Goal: Task Accomplishment & Management: Manage account settings

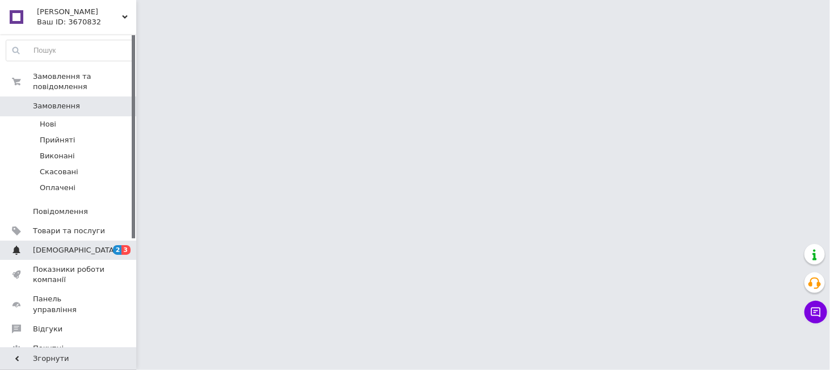
click at [49, 245] on span "[DEMOGRAPHIC_DATA]" at bounding box center [75, 250] width 84 height 10
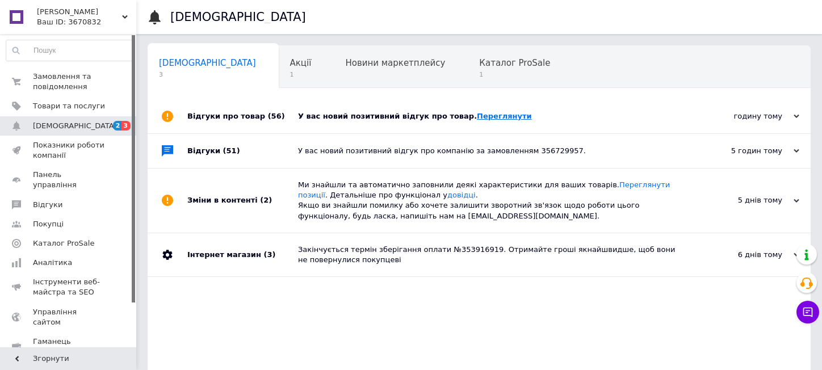
click at [477, 118] on link "Переглянути" at bounding box center [504, 116] width 55 height 9
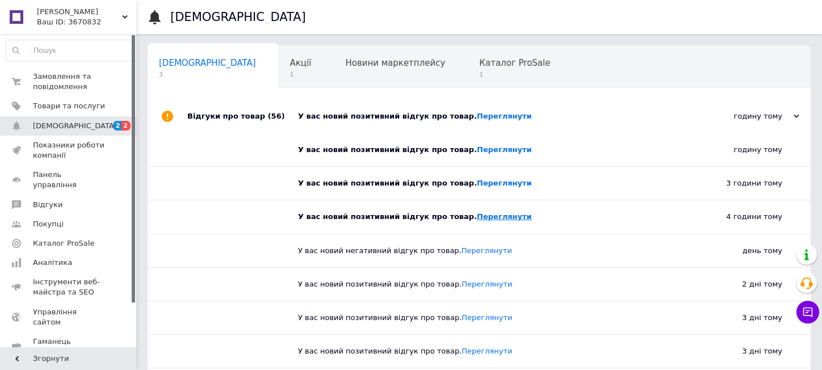
click at [488, 219] on link "Переглянути" at bounding box center [504, 216] width 55 height 9
click at [477, 184] on link "Переглянути" at bounding box center [504, 183] width 55 height 9
click at [345, 66] on span "Новини маркетплейсу" at bounding box center [395, 63] width 100 height 10
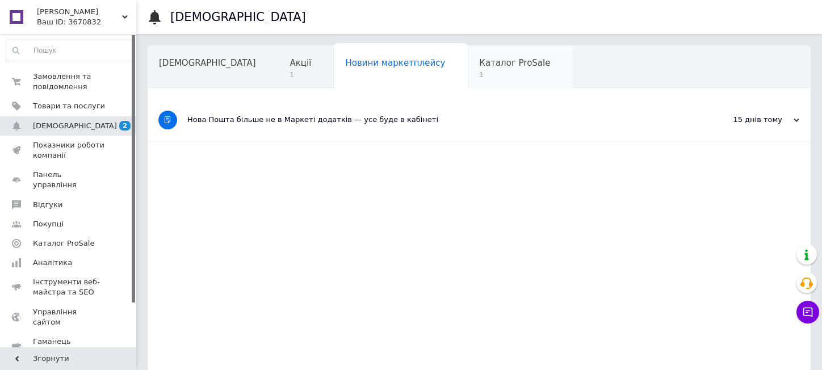
click at [479, 71] on span "1" at bounding box center [514, 74] width 71 height 9
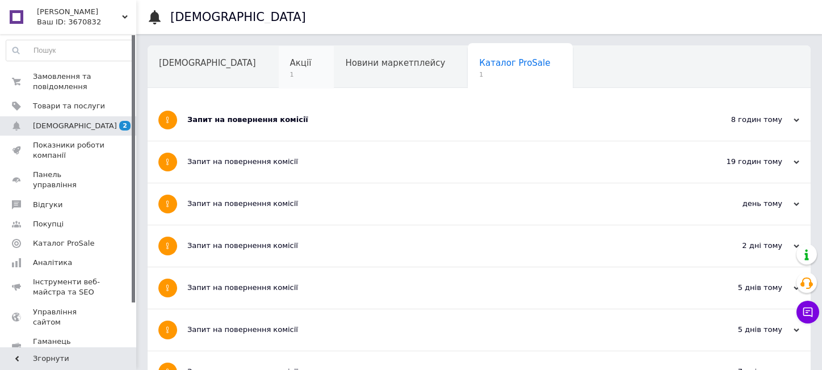
click at [290, 65] on span "Акції" at bounding box center [301, 63] width 22 height 10
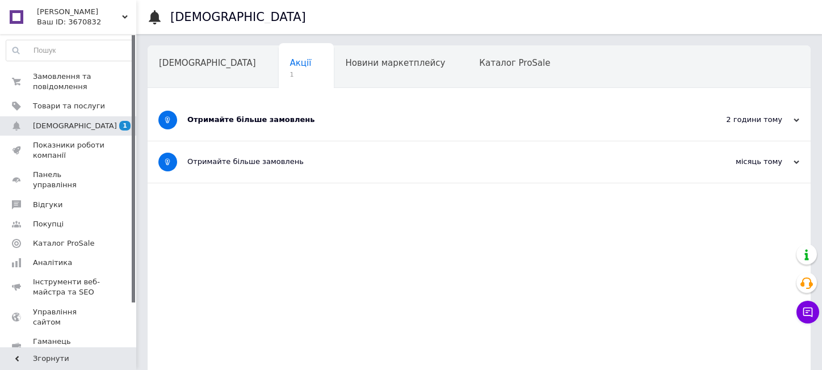
click at [235, 118] on div "Отримайте більше замовлень" at bounding box center [436, 120] width 499 height 10
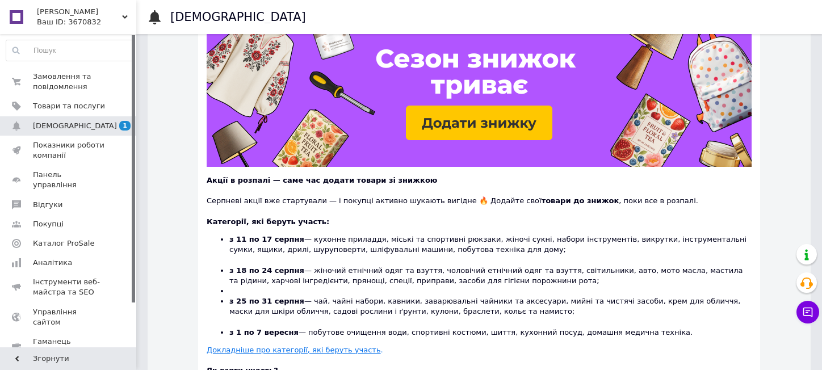
scroll to position [114, 0]
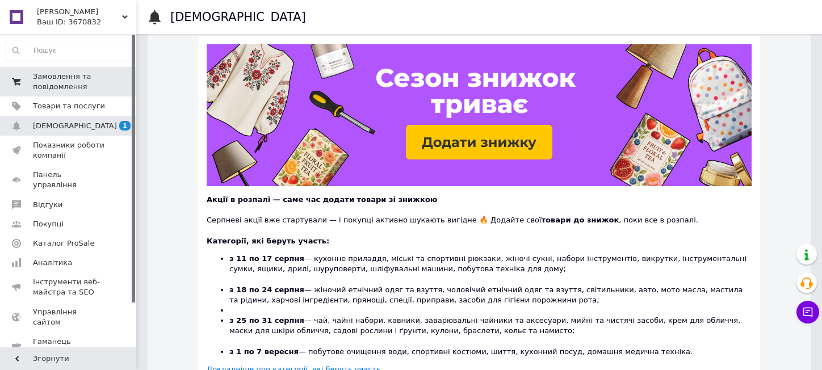
click at [64, 87] on span "Замовлення та повідомлення" at bounding box center [69, 82] width 72 height 20
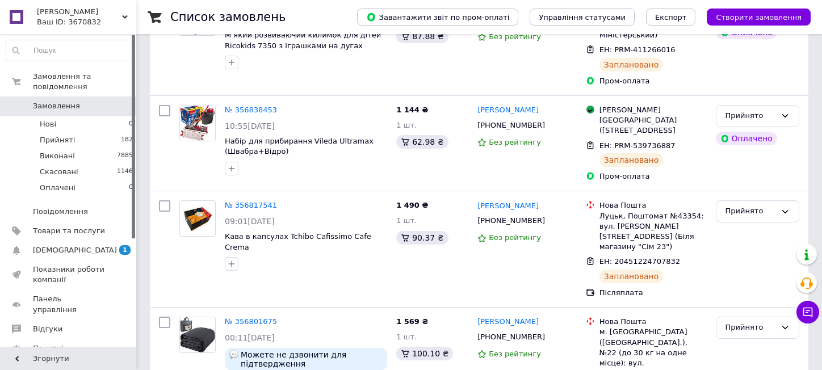
scroll to position [284, 0]
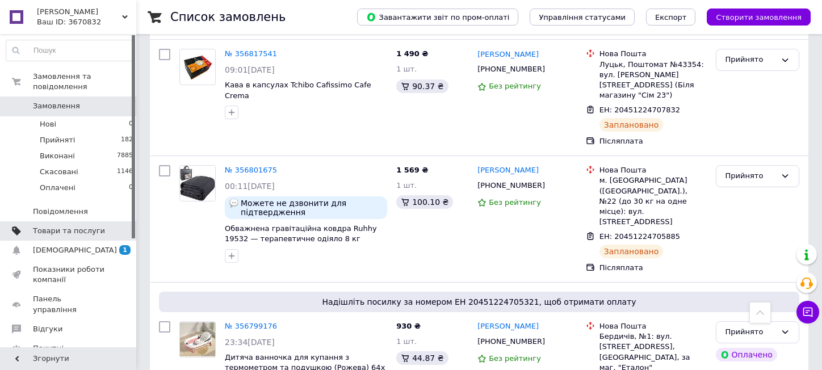
click at [59, 226] on span "Товари та послуги" at bounding box center [69, 231] width 72 height 10
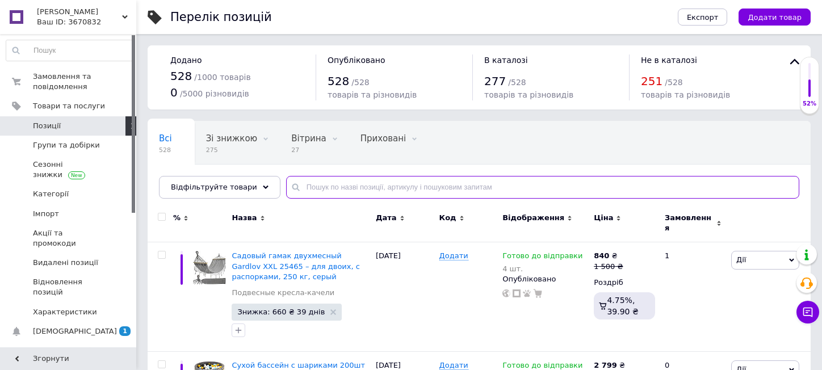
click at [384, 195] on input "text" at bounding box center [542, 187] width 513 height 23
paste input "Malatec М1187"
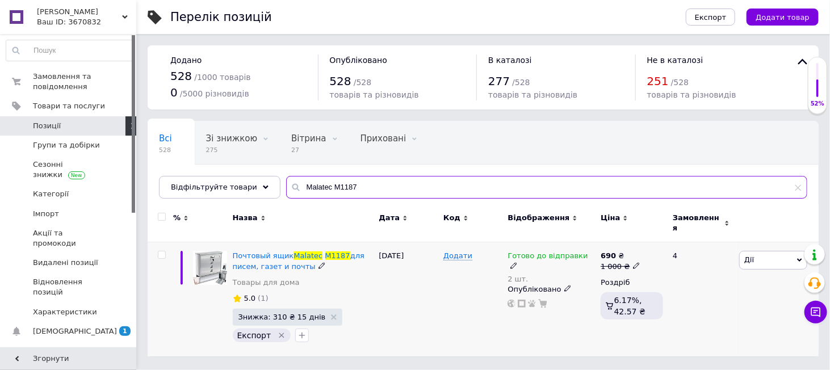
type input "Malatec М1187"
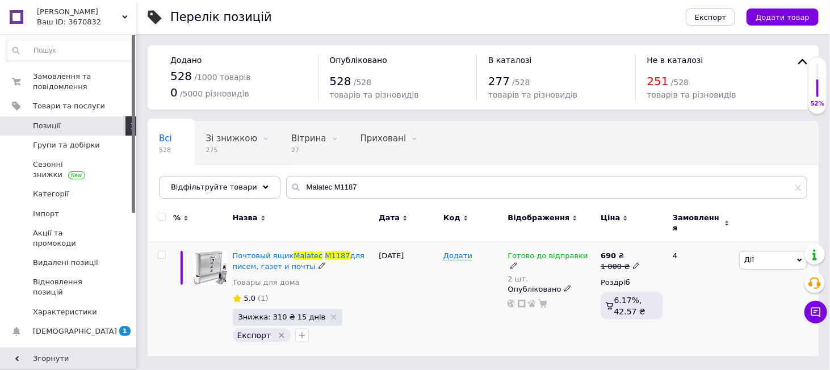
click at [517, 262] on icon at bounding box center [513, 265] width 7 height 7
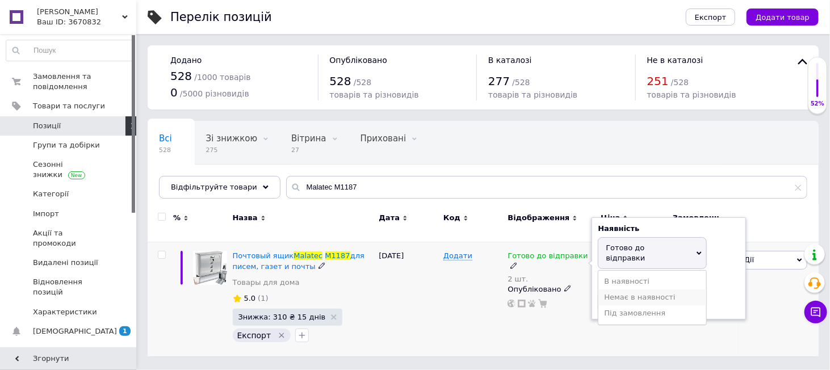
click at [612, 290] on li "Немає в наявності" at bounding box center [653, 298] width 108 height 16
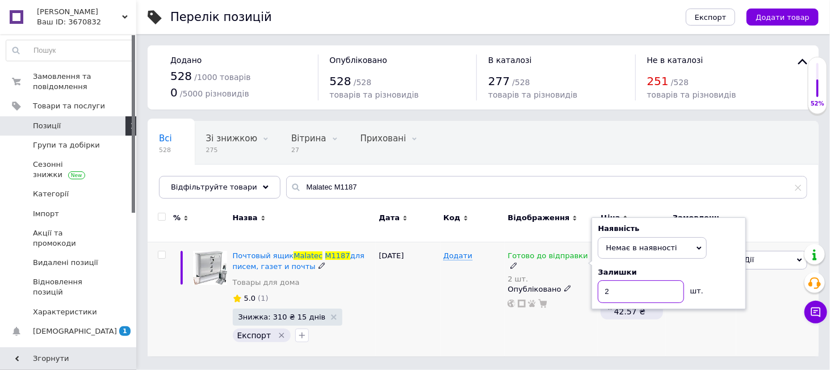
click at [612, 281] on input "2" at bounding box center [641, 292] width 86 height 23
click at [562, 302] on div "Готово до відправки 2 шт. Наявність Немає в наявності В наявності Під замовленн…" at bounding box center [551, 299] width 93 height 114
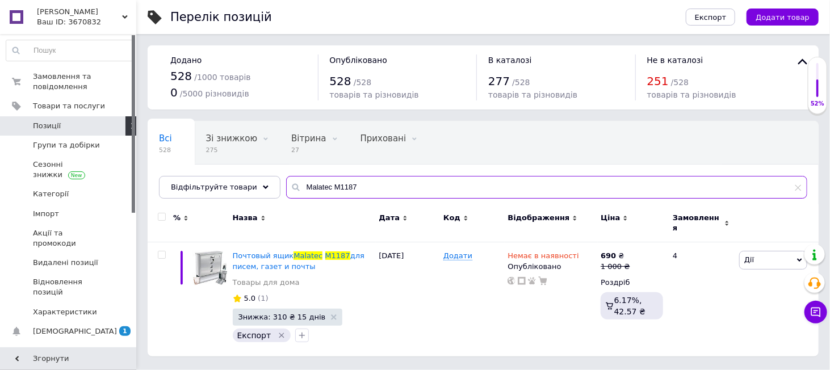
click at [323, 192] on input "Malatec М1187" at bounding box center [546, 187] width 521 height 23
paste input "Kruzzel 22731"
click at [323, 192] on input "Kruzzel 22731" at bounding box center [546, 187] width 521 height 23
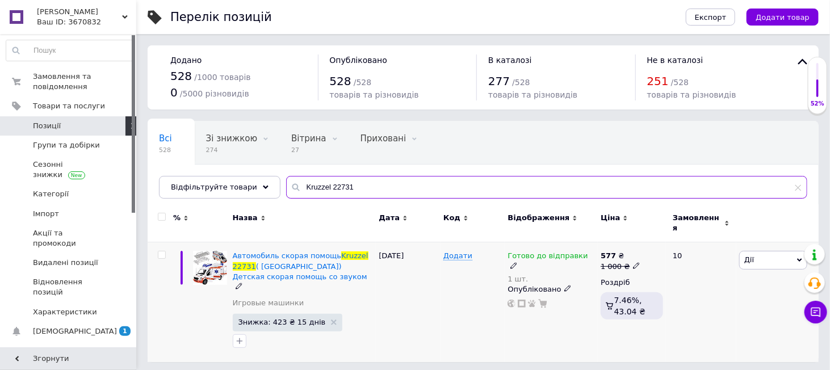
type input "Kruzzel 22731"
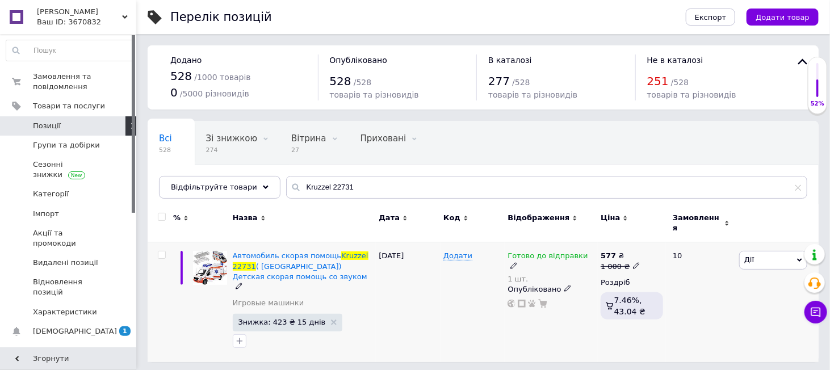
click at [578, 251] on div "Готово до відправки" at bounding box center [551, 261] width 87 height 20
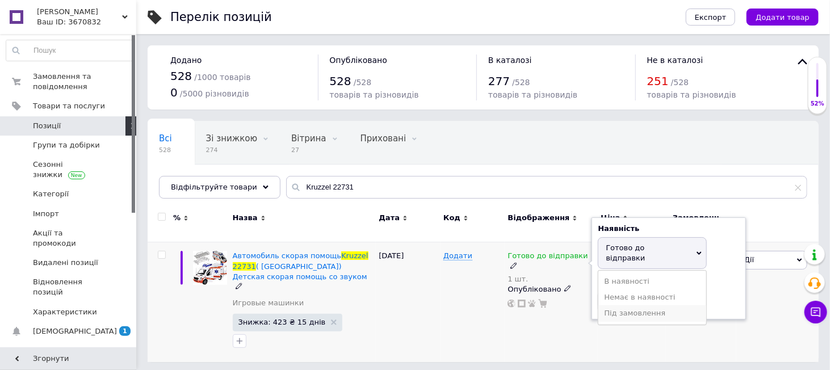
click at [629, 305] on li "Під замовлення" at bounding box center [653, 313] width 108 height 16
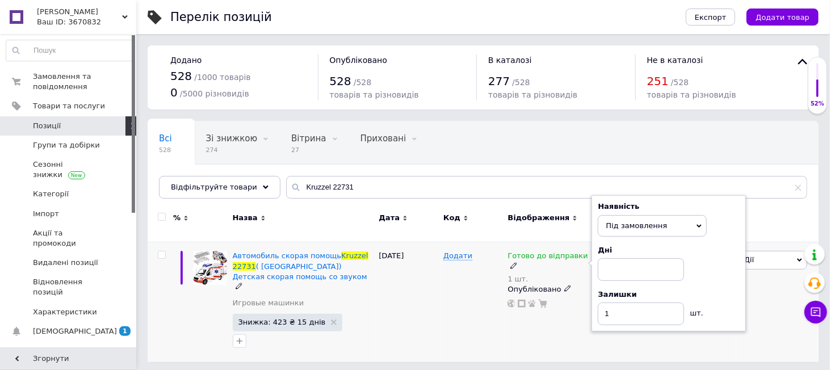
click at [629, 291] on div "Залишки" at bounding box center [669, 295] width 142 height 10
click at [622, 303] on input "1" at bounding box center [641, 314] width 86 height 23
click at [637, 259] on input at bounding box center [641, 269] width 86 height 23
type input "5"
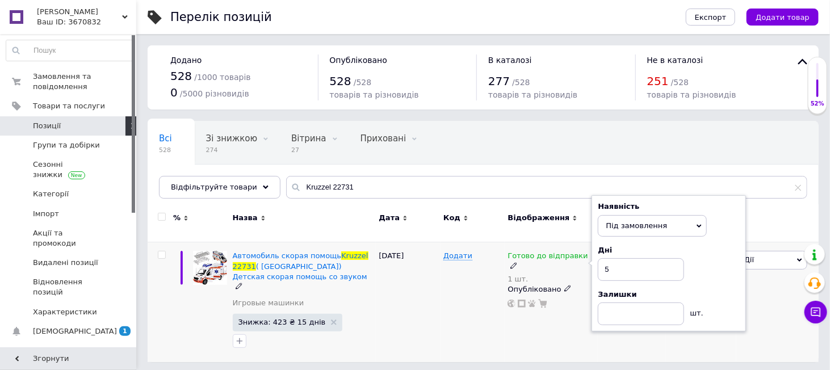
click at [559, 308] on div "Готово до відправки 1 шт. Наявність Під замовлення В наявності Немає в наявност…" at bounding box center [551, 302] width 93 height 120
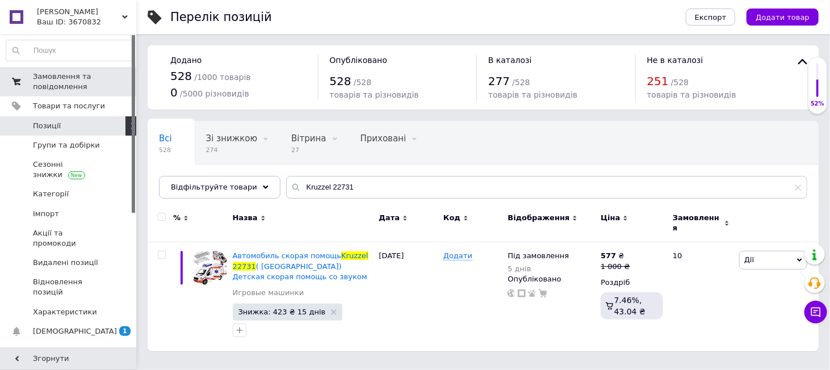
click at [52, 83] on span "Замовлення та повідомлення" at bounding box center [69, 82] width 72 height 20
